Goal: Find specific page/section: Find specific page/section

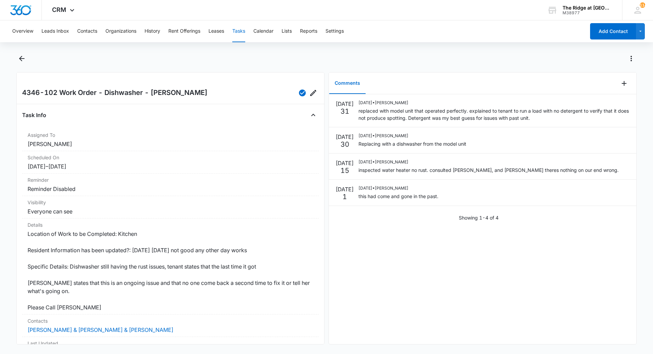
click at [336, 60] on div at bounding box center [334, 58] width 606 height 11
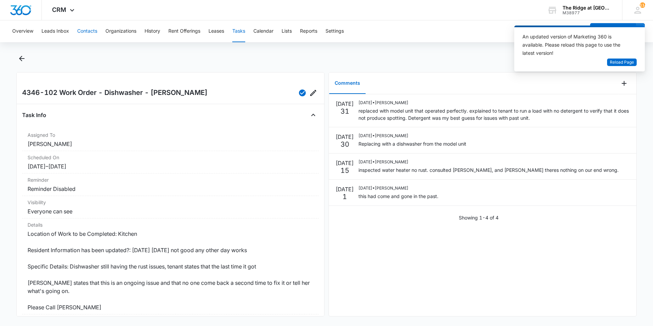
click at [94, 31] on button "Contacts" at bounding box center [87, 31] width 20 height 22
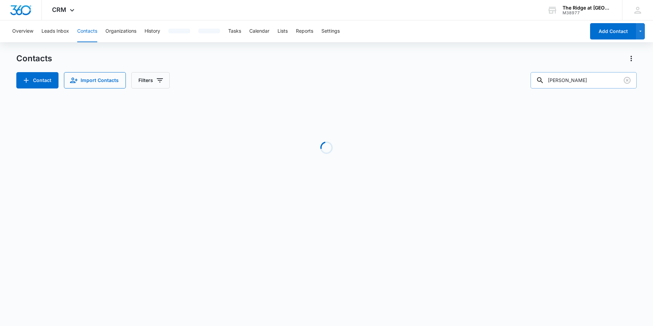
click at [572, 80] on input "allen" at bounding box center [584, 80] width 106 height 16
drag, startPoint x: 572, startPoint y: 80, endPoint x: 546, endPoint y: 79, distance: 25.9
click at [548, 79] on div "allen" at bounding box center [584, 80] width 106 height 16
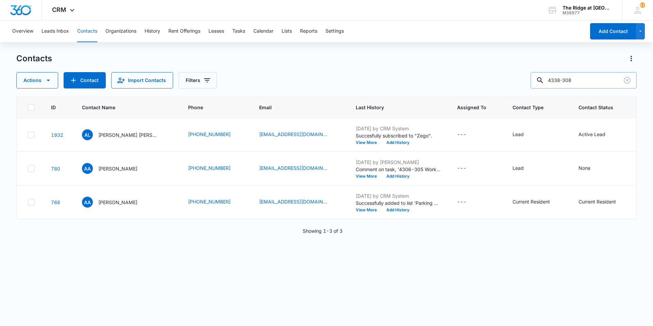
type input "4338-308"
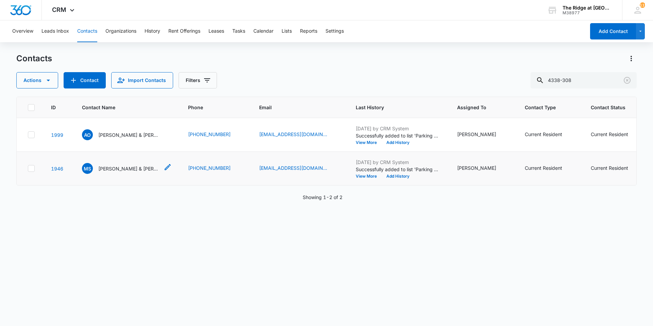
click at [105, 169] on p "Mackenzie Soltis & Ethan Sanner" at bounding box center [128, 168] width 61 height 7
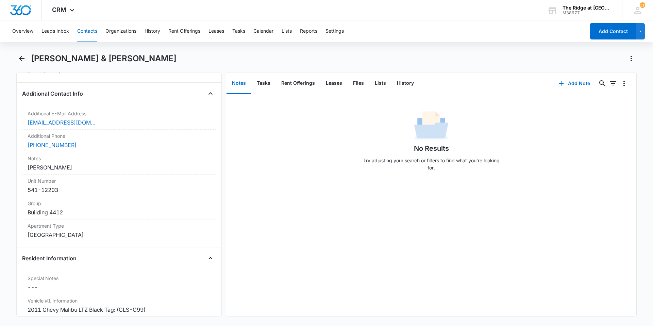
scroll to position [510, 0]
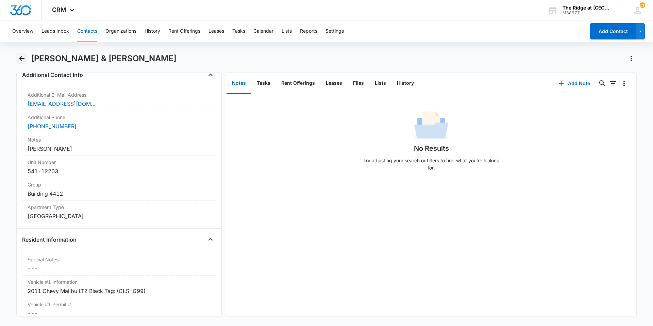
click at [24, 56] on icon "Back" at bounding box center [22, 58] width 8 height 8
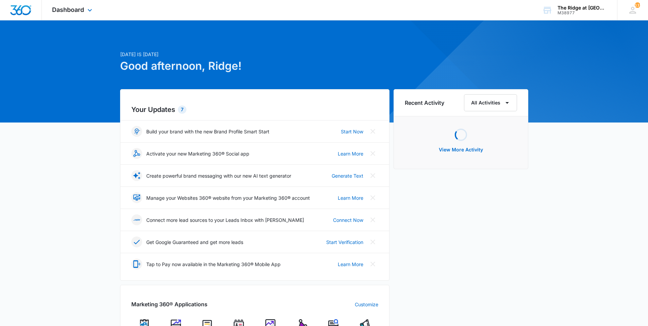
click at [81, 15] on div "Dashboard Apps Reputation Websites Forms CRM Email Social Content Ads Intellige…" at bounding box center [73, 10] width 62 height 20
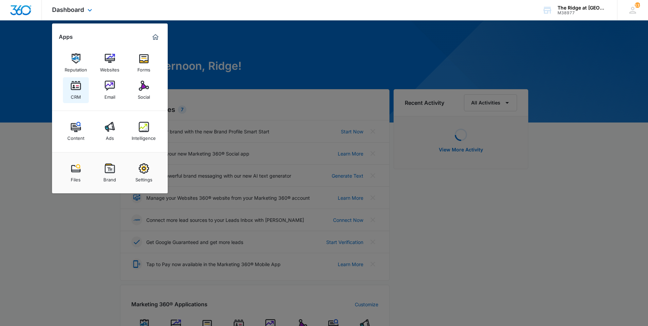
click at [77, 87] on img at bounding box center [76, 86] width 10 height 10
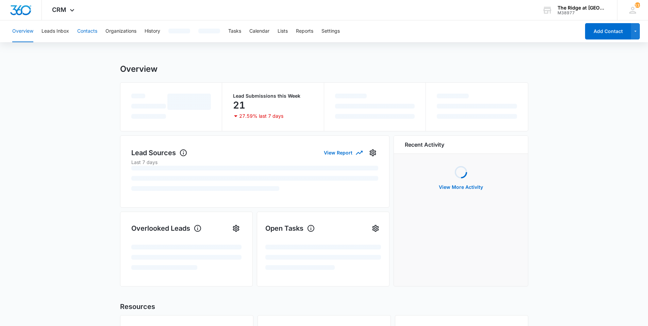
click at [85, 33] on button "Contacts" at bounding box center [87, 31] width 20 height 22
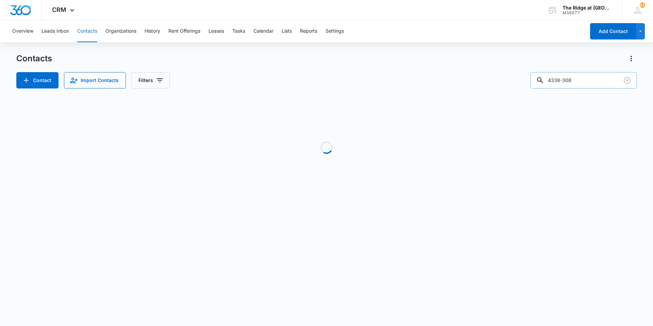
drag, startPoint x: 580, startPoint y: 82, endPoint x: 539, endPoint y: 80, distance: 40.9
click at [543, 85] on div "4338-308" at bounding box center [584, 80] width 106 height 16
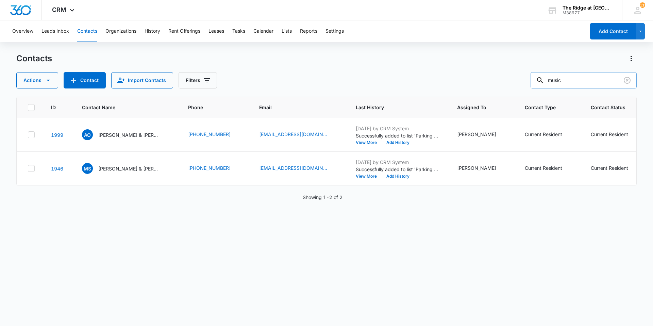
type input "music"
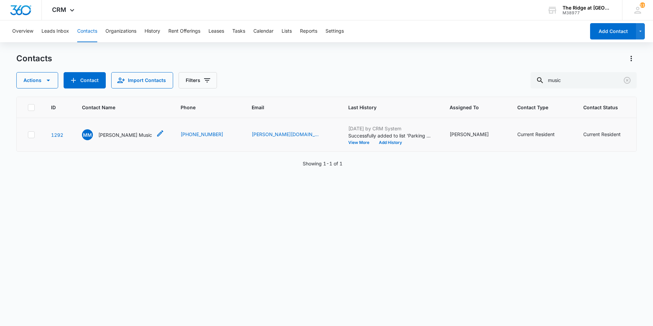
click at [112, 131] on div "MM Michael Music" at bounding box center [117, 134] width 70 height 11
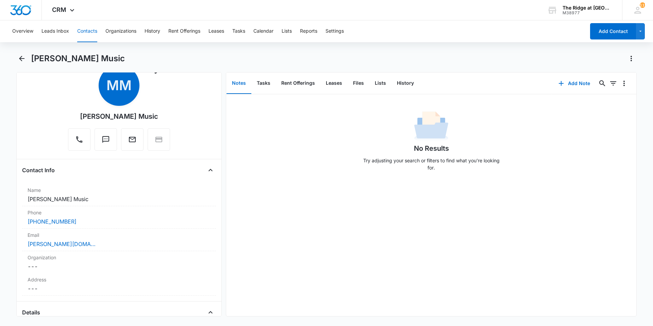
scroll to position [34, 0]
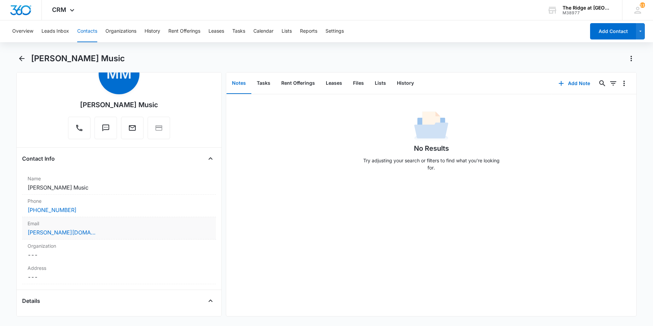
click at [122, 238] on div "Email Cancel Save Changes michael.l.music@gmail.com" at bounding box center [119, 228] width 194 height 22
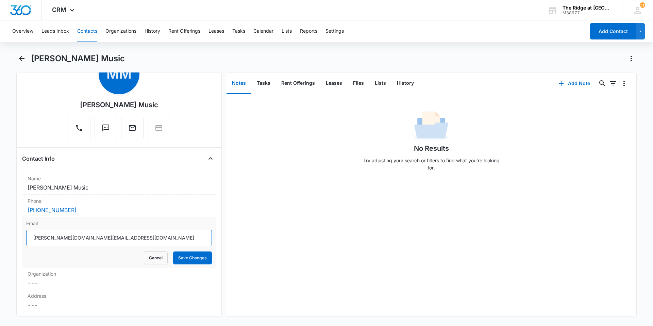
drag, startPoint x: 114, startPoint y: 241, endPoint x: 26, endPoint y: 243, distance: 88.2
click at [26, 243] on div "Email michael.l.music@gmail.com Cancel Save Changes" at bounding box center [119, 242] width 194 height 50
click at [158, 262] on button "Cancel" at bounding box center [156, 257] width 24 height 13
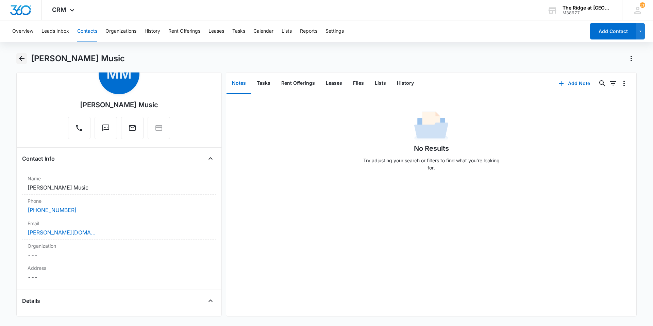
click at [24, 59] on icon "Back" at bounding box center [22, 58] width 8 height 8
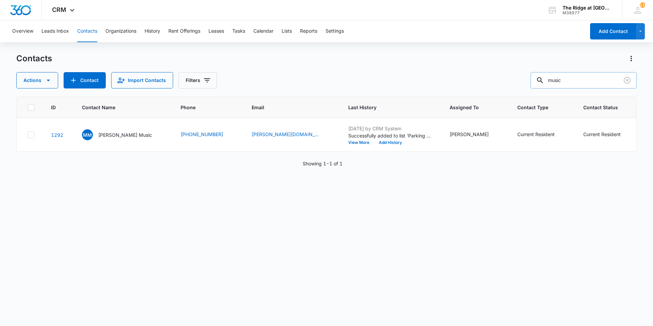
drag, startPoint x: 580, startPoint y: 83, endPoint x: 541, endPoint y: 82, distance: 38.4
click at [541, 82] on div "music" at bounding box center [584, 80] width 106 height 16
type input "mertz"
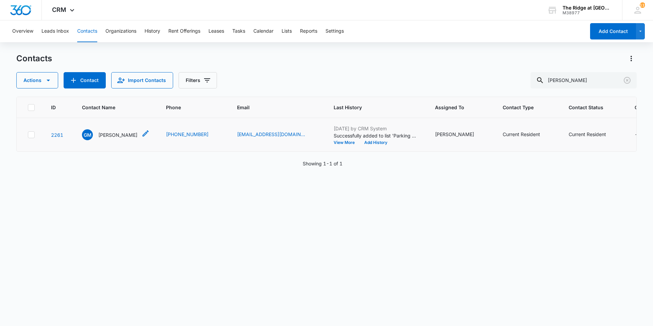
click at [97, 133] on div "GM Gary Mertz" at bounding box center [109, 134] width 55 height 11
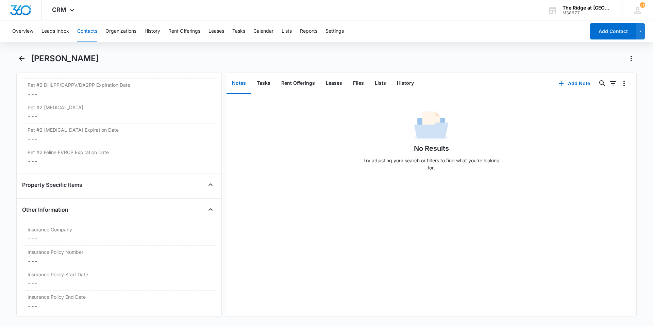
scroll to position [1225, 0]
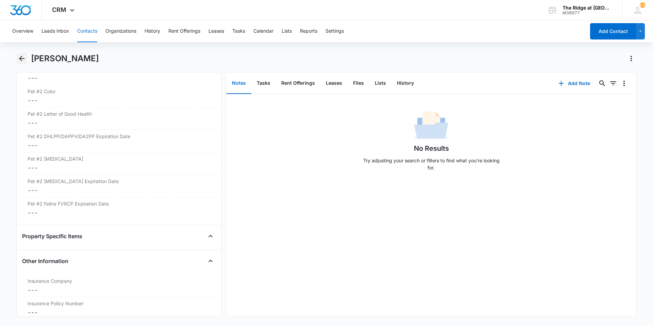
click at [18, 61] on icon "Back" at bounding box center [22, 58] width 8 height 8
